Goal: Task Accomplishment & Management: Manage account settings

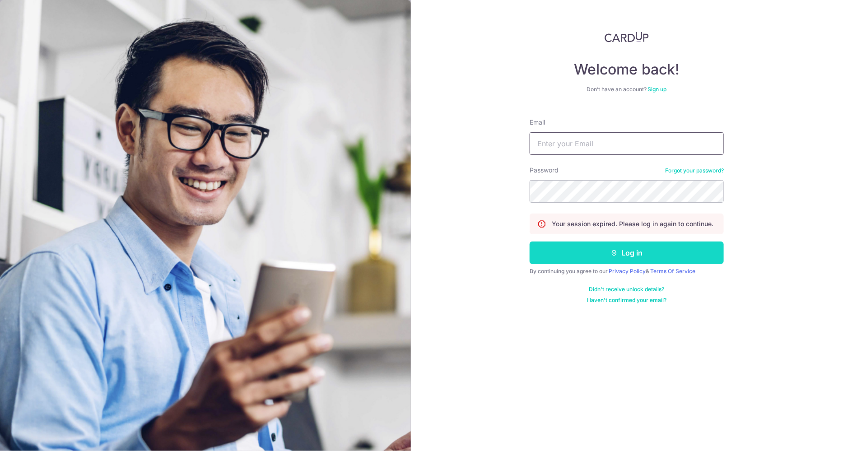
type input "[EMAIL_ADDRESS][DOMAIN_NAME]"
click at [613, 244] on button "Log in" at bounding box center [627, 253] width 194 height 23
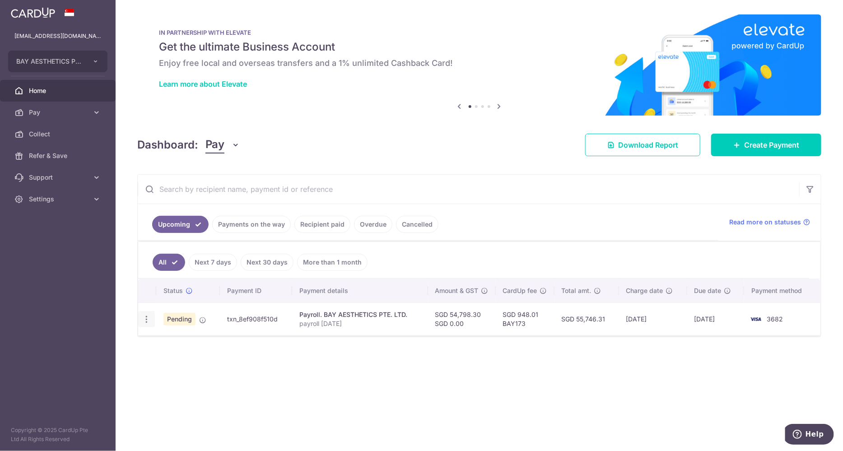
click at [151, 316] on div "Update payment Cancel payment Upload doc" at bounding box center [146, 319] width 17 height 17
click at [144, 322] on icon "button" at bounding box center [146, 319] width 9 height 9
click at [186, 387] on span "Upload doc" at bounding box center [194, 388] width 61 height 11
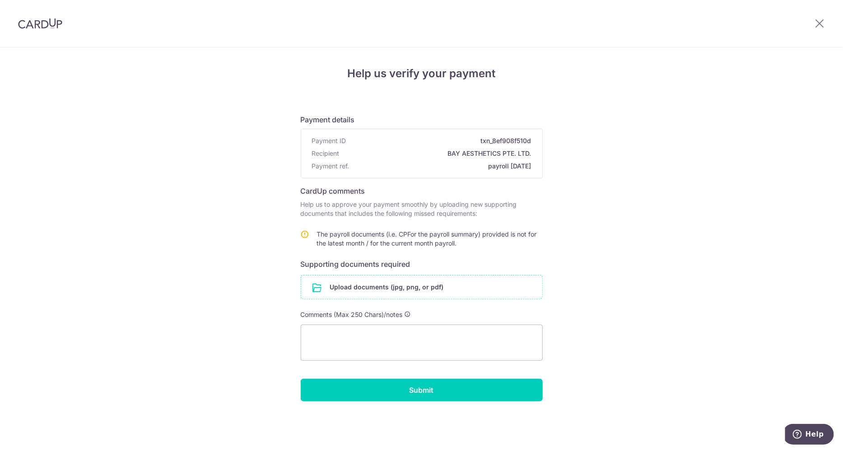
click at [384, 289] on input "file" at bounding box center [421, 287] width 241 height 23
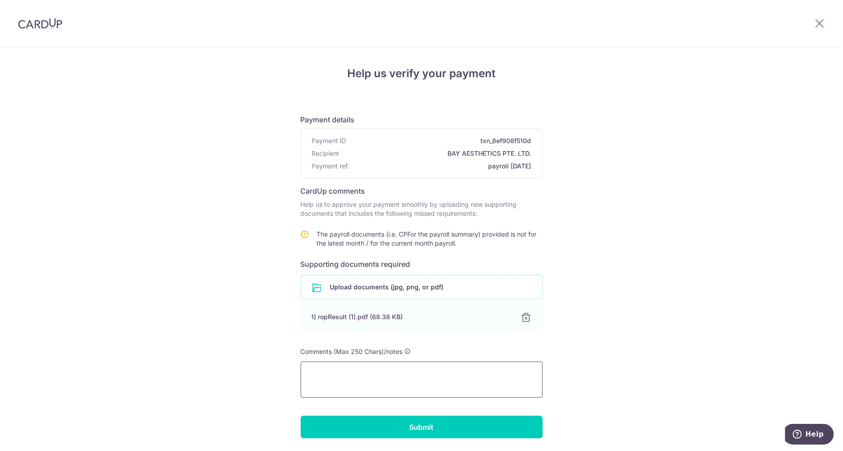
click at [379, 380] on textarea at bounding box center [422, 380] width 242 height 36
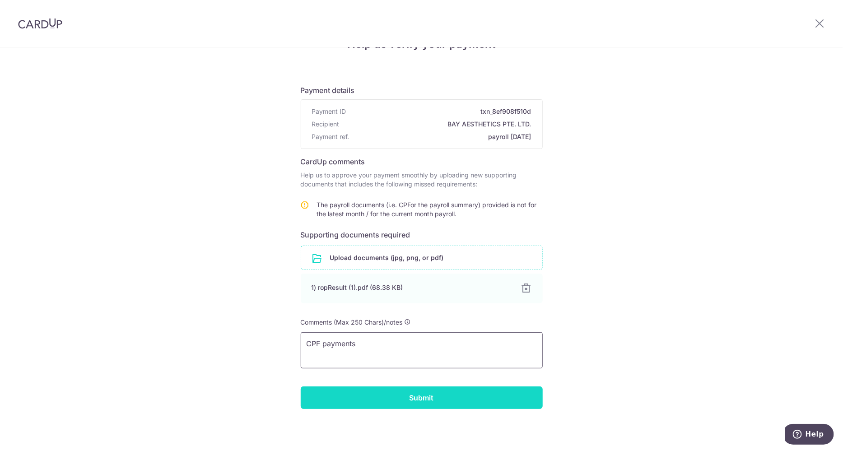
type textarea "CPF payments"
click at [409, 390] on input "Submit" at bounding box center [422, 398] width 242 height 23
